Goal: Task Accomplishment & Management: Use online tool/utility

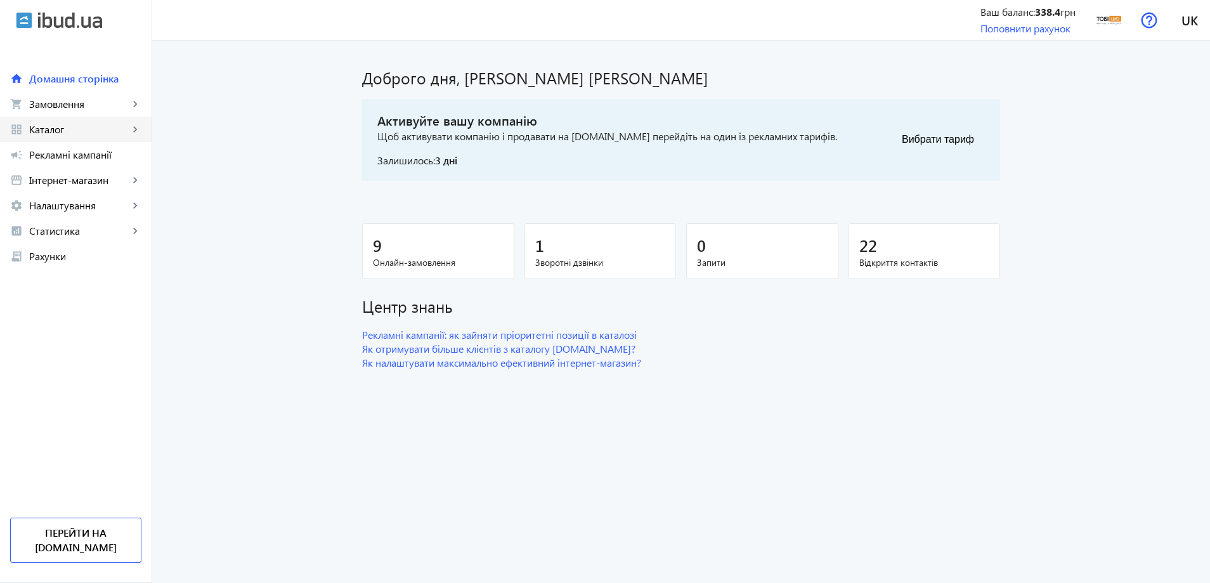
click at [78, 138] on link "grid_view Каталог keyboard_arrow_right" at bounding box center [76, 129] width 152 height 25
click at [0, 0] on span "Товари" at bounding box center [0, 0] width 0 height 0
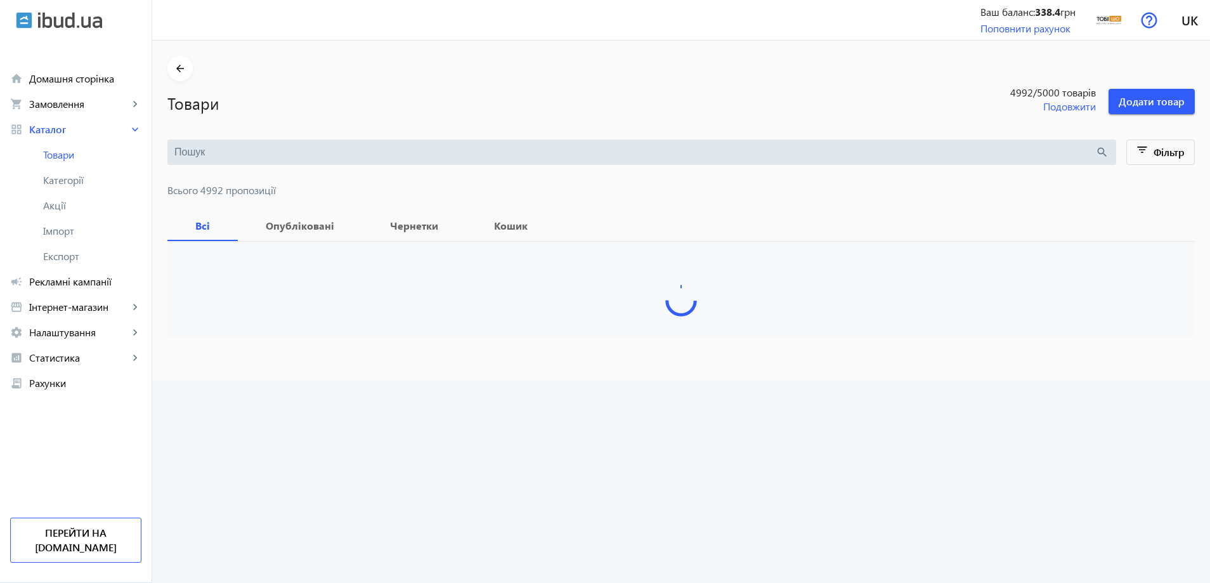
click at [347, 154] on input "search" at bounding box center [634, 152] width 921 height 14
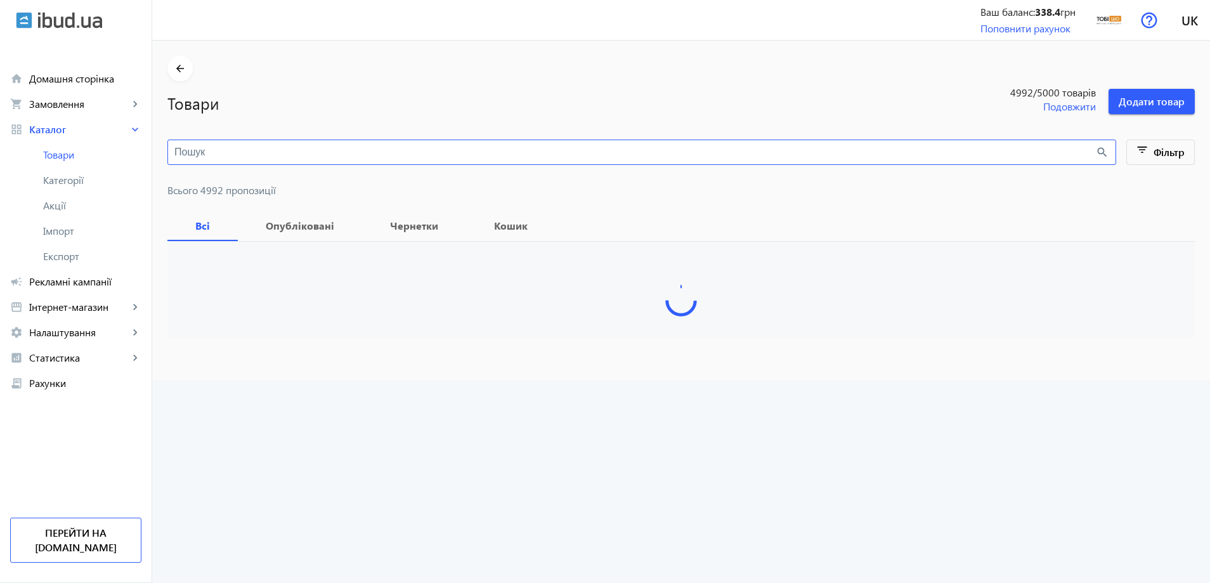
paste input "Диван офисный [PERSON_NAME] Sho Тайм с подлокотниками 1460х680х770 мм, велюр [P…"
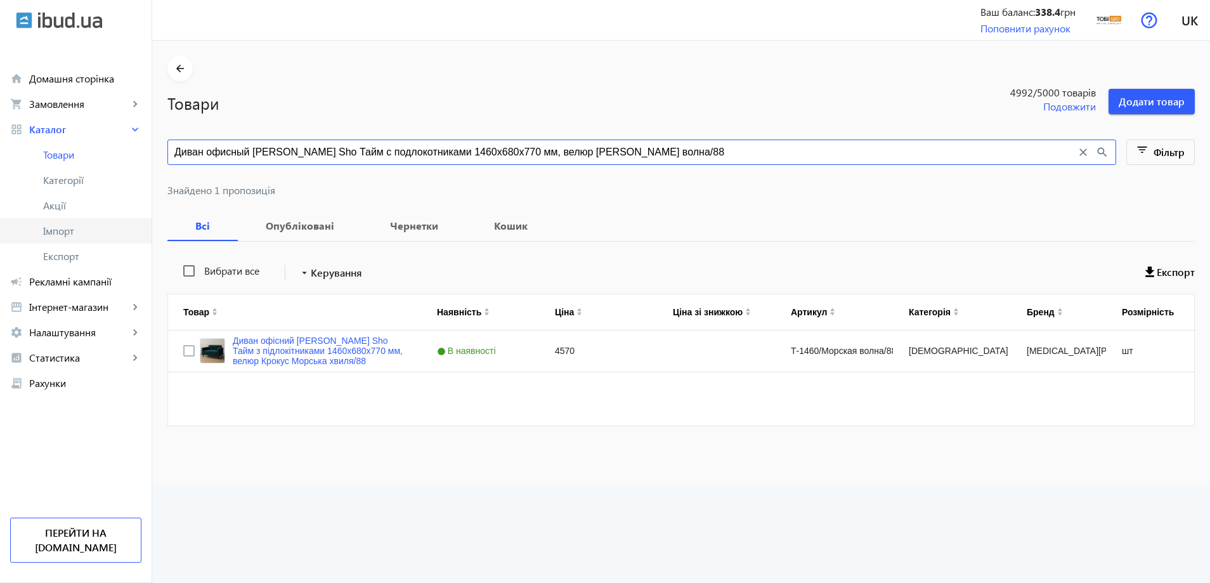
type input "Диван офисный [PERSON_NAME] Sho Тайм с подлокотниками 1460х680х770 мм, велюр [P…"
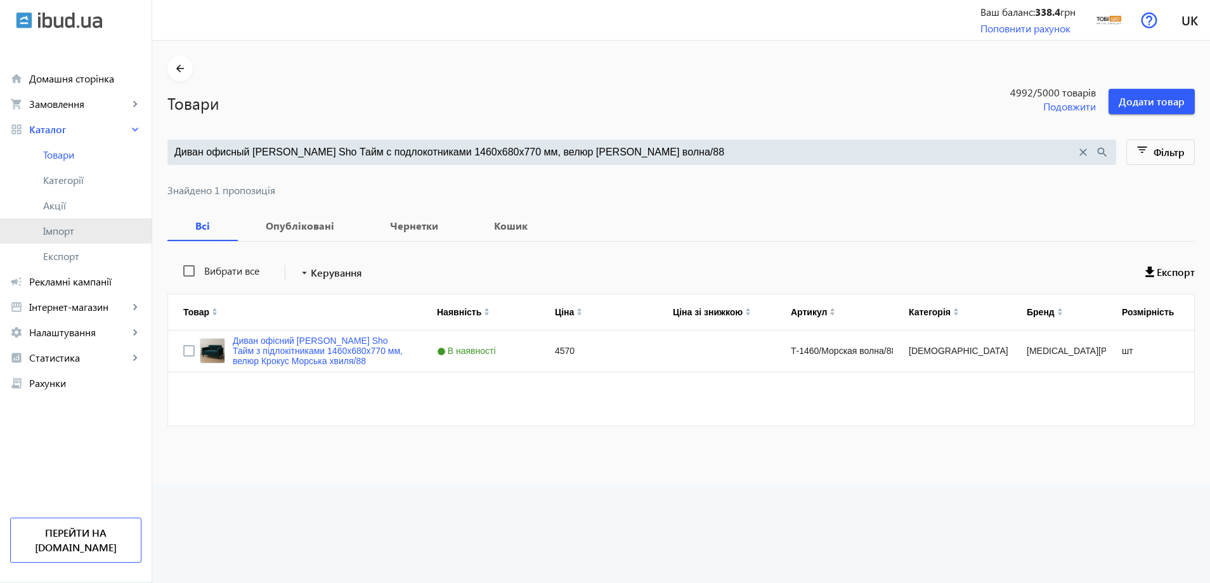
click at [68, 234] on span "Імпорт" at bounding box center [92, 231] width 98 height 13
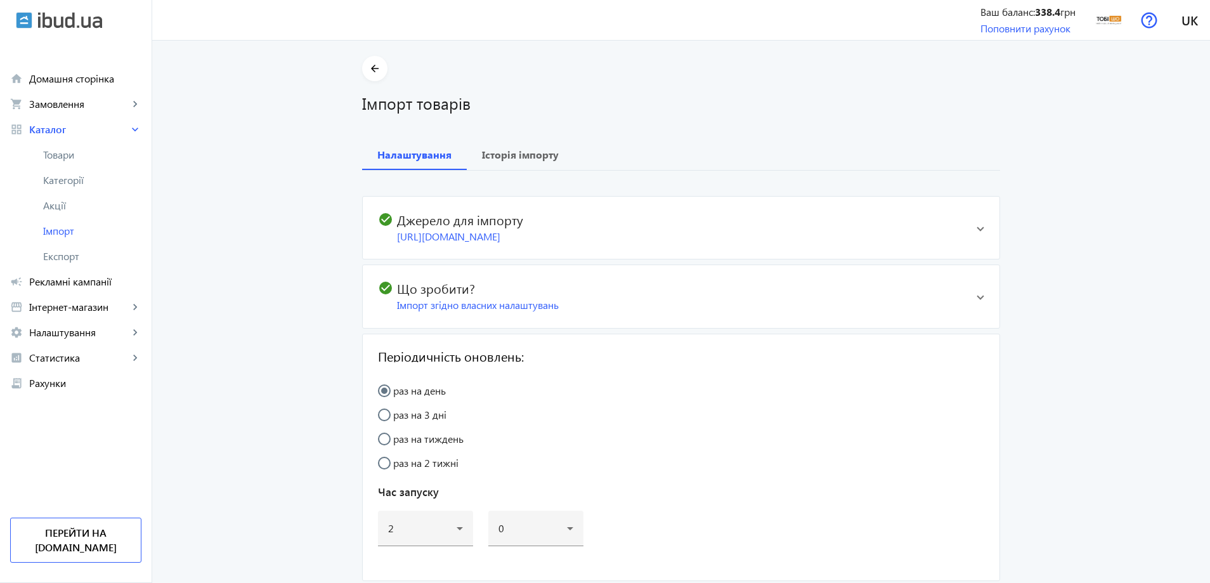
click at [1060, 119] on main "arrow_back Імпорт товарів Налаштування Історія імпорту check_circle Джерело для…" at bounding box center [681, 335] width 1058 height 558
